Goal: Task Accomplishment & Management: Manage account settings

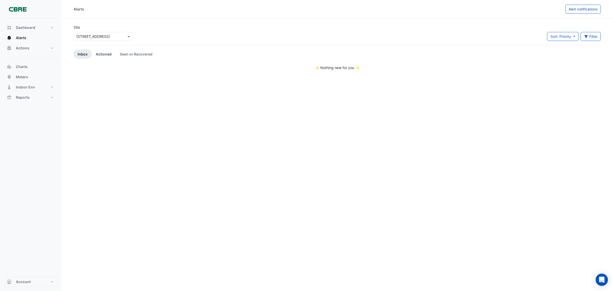
click at [104, 54] on link "Actioned" at bounding box center [104, 53] width 24 height 9
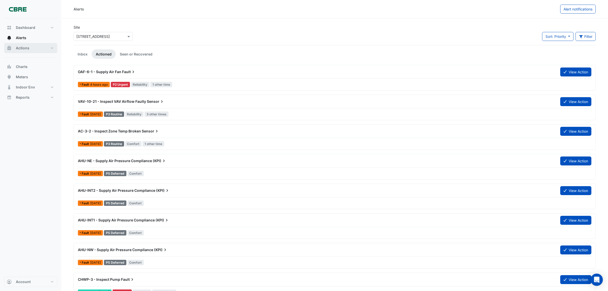
click at [23, 46] on span "Actions" at bounding box center [23, 47] width 14 height 5
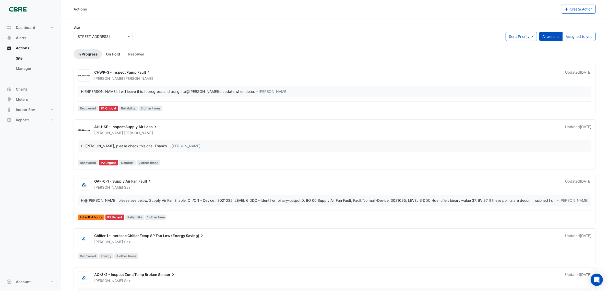
click at [111, 54] on link "On Hold" at bounding box center [113, 53] width 22 height 9
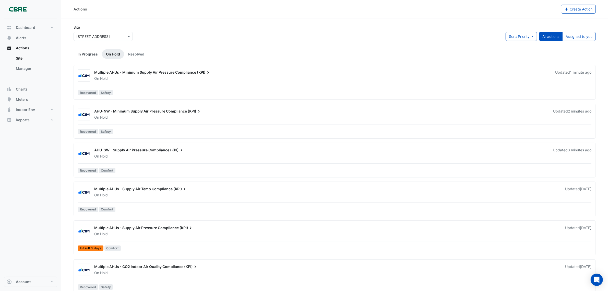
click at [86, 55] on link "In Progress" at bounding box center [88, 53] width 28 height 9
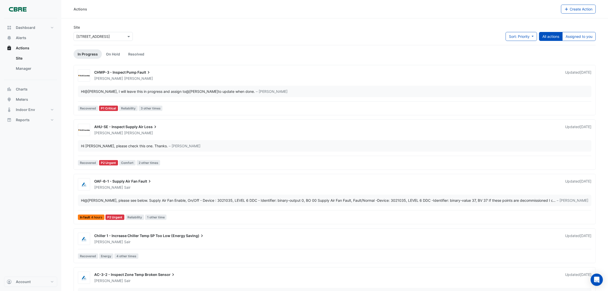
click at [142, 72] on span "Fault" at bounding box center [144, 72] width 14 height 5
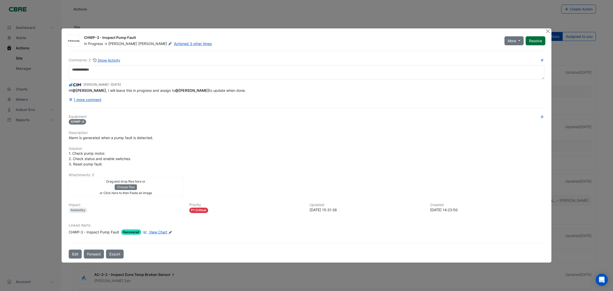
click at [538, 41] on button "Resolve" at bounding box center [535, 40] width 20 height 9
click at [546, 30] on button "Close" at bounding box center [547, 30] width 5 height 5
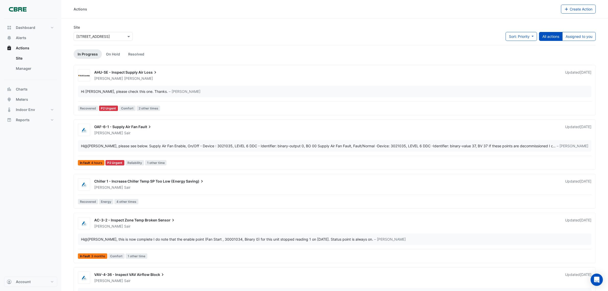
click at [139, 73] on span "AHU-SE - Inspect Supply Air" at bounding box center [118, 72] width 49 height 4
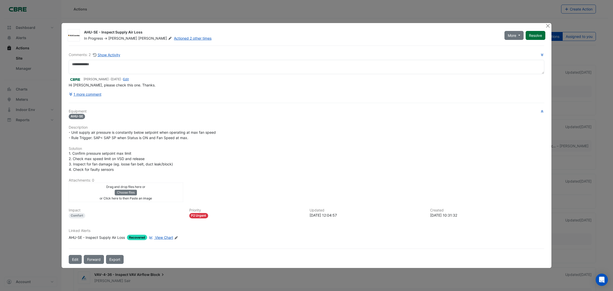
click at [538, 37] on button "Resolve" at bounding box center [535, 35] width 20 height 9
click at [547, 25] on button "Close" at bounding box center [547, 25] width 5 height 5
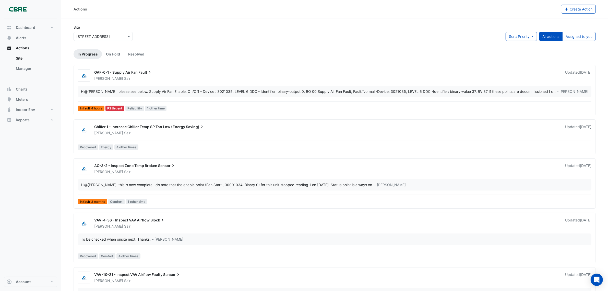
click at [125, 75] on div "OAF-6-1 - Supply Air Fan Fault" at bounding box center [326, 73] width 465 height 6
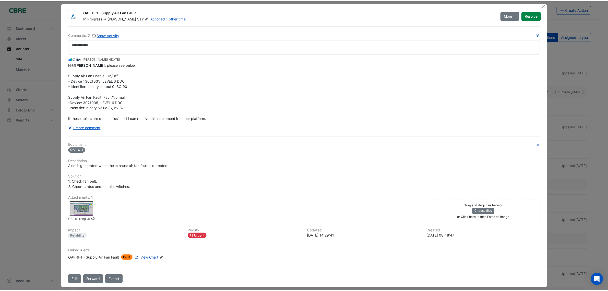
scroll to position [9, 0]
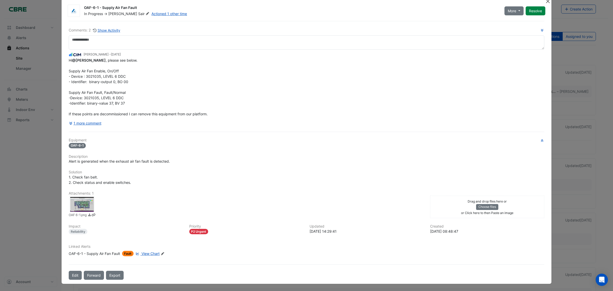
click at [545, 2] on button "Close" at bounding box center [547, 0] width 5 height 5
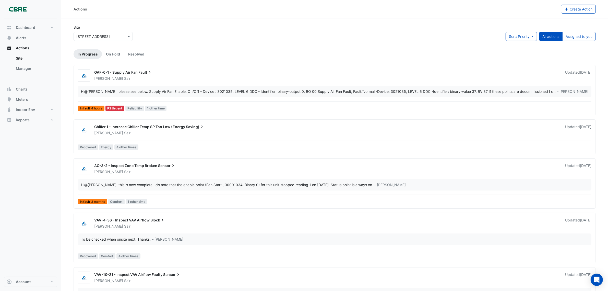
drag, startPoint x: 128, startPoint y: 128, endPoint x: 131, endPoint y: 126, distance: 3.5
click at [128, 128] on span "Chiller 1 - Increase Chiller Temp SP Too Low (Energy" at bounding box center [139, 126] width 91 height 4
click at [156, 127] on span "Chiller 1 - Increase Chiller Temp SP Too Low (Energy" at bounding box center [139, 126] width 91 height 4
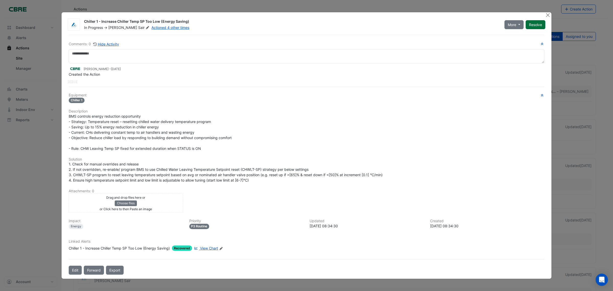
click at [539, 25] on button "Resolve" at bounding box center [535, 24] width 20 height 9
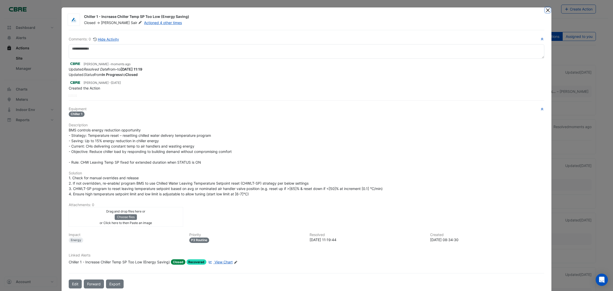
click at [546, 10] on button "Close" at bounding box center [547, 9] width 5 height 5
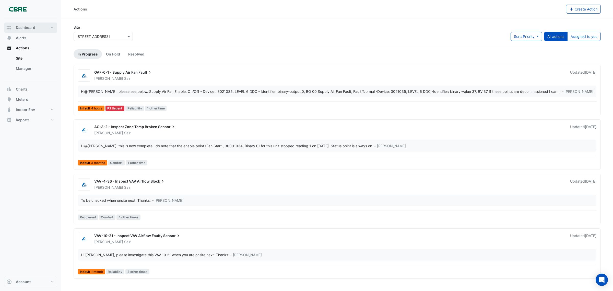
click at [27, 25] on button "Dashboard" at bounding box center [30, 27] width 53 height 10
select select "***"
